Goal: Find specific page/section: Find specific page/section

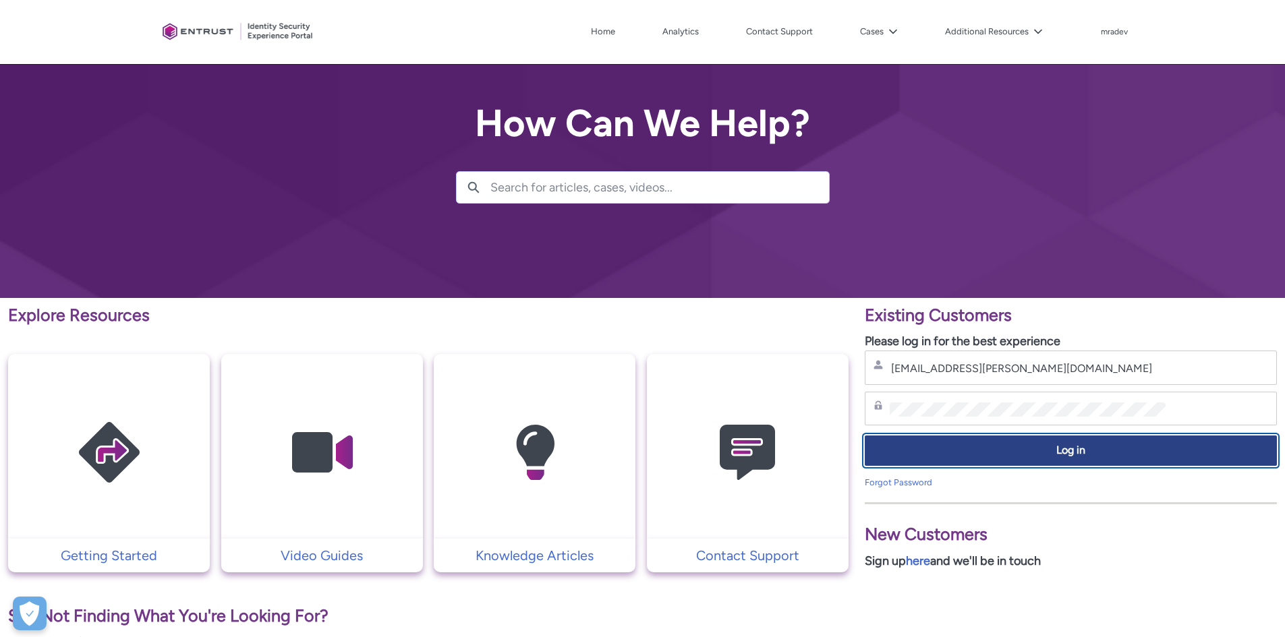
click at [1018, 457] on span "Log in" at bounding box center [1070, 451] width 394 height 16
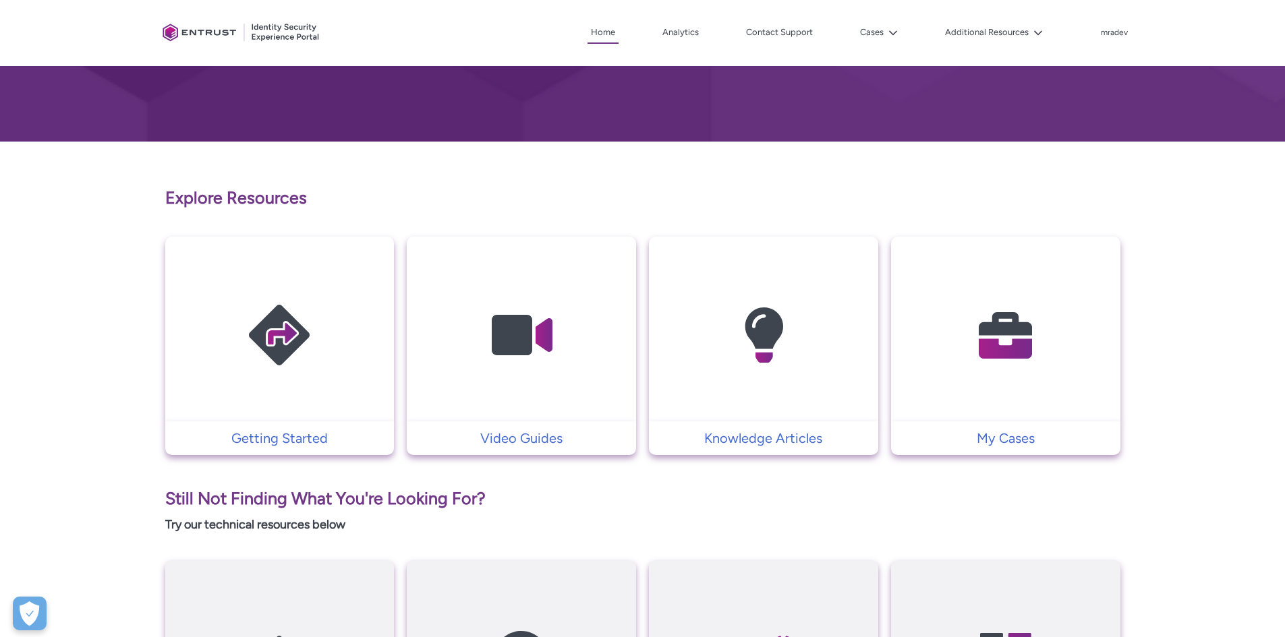
click at [307, 323] on img at bounding box center [279, 335] width 128 height 145
